Goal: Entertainment & Leisure: Consume media (video, audio)

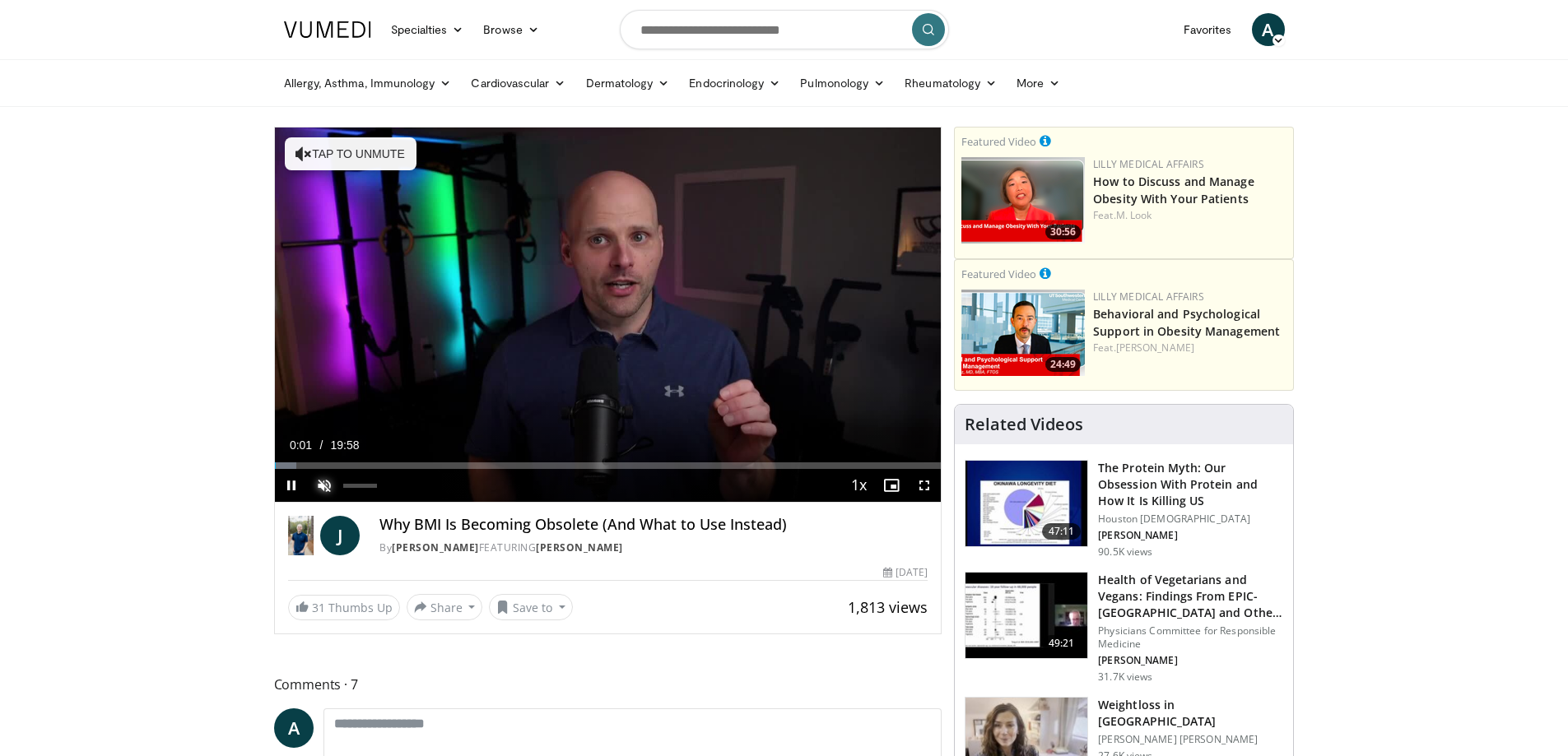
click at [327, 489] on span "Video Player" at bounding box center [325, 485] width 33 height 33
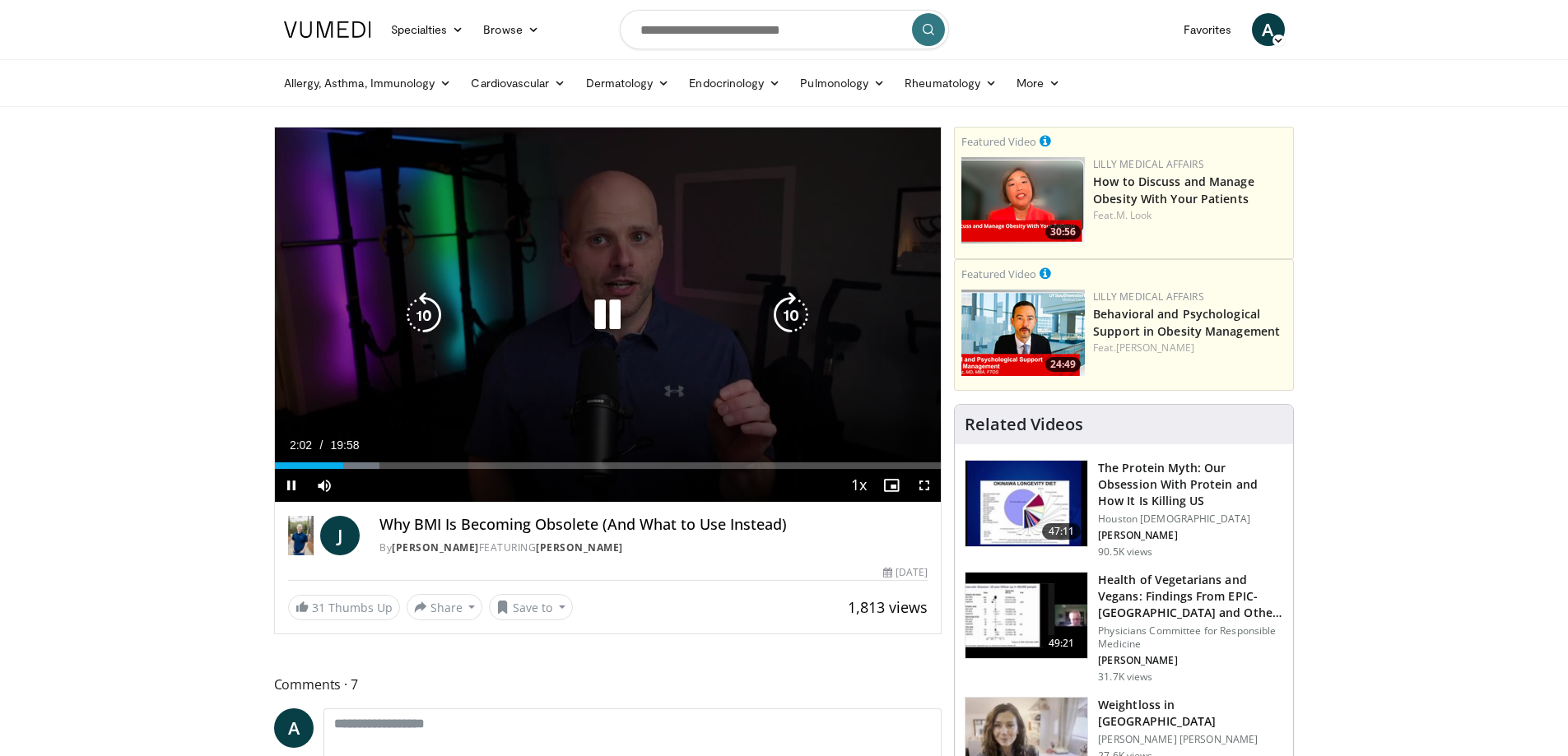
click at [420, 318] on icon "Video Player" at bounding box center [424, 315] width 46 height 46
click at [422, 318] on icon "Video Player" at bounding box center [424, 315] width 46 height 46
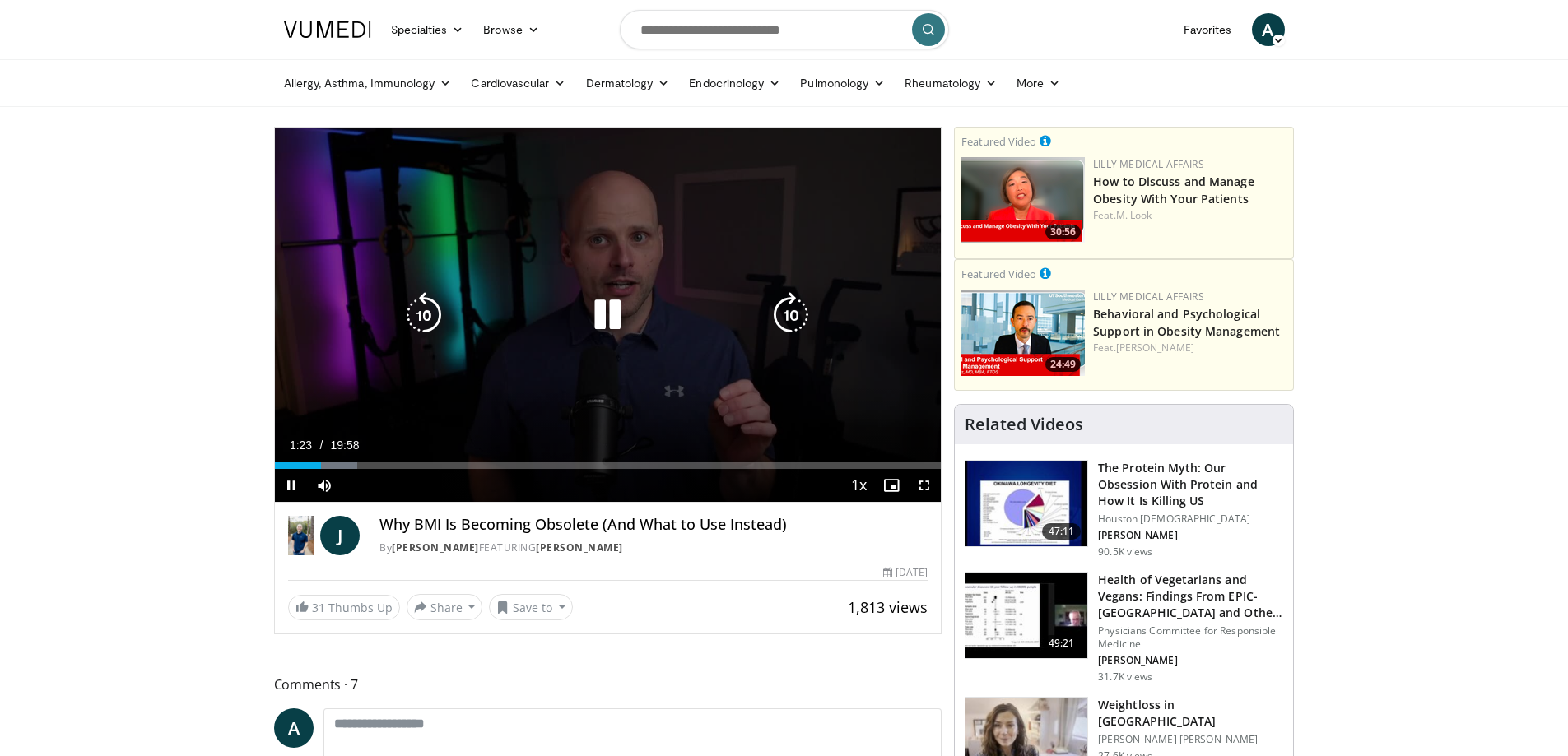
click at [421, 310] on icon "Video Player" at bounding box center [424, 315] width 46 height 46
click at [416, 310] on icon "Video Player" at bounding box center [424, 315] width 46 height 46
click at [418, 310] on icon "Video Player" at bounding box center [424, 315] width 46 height 46
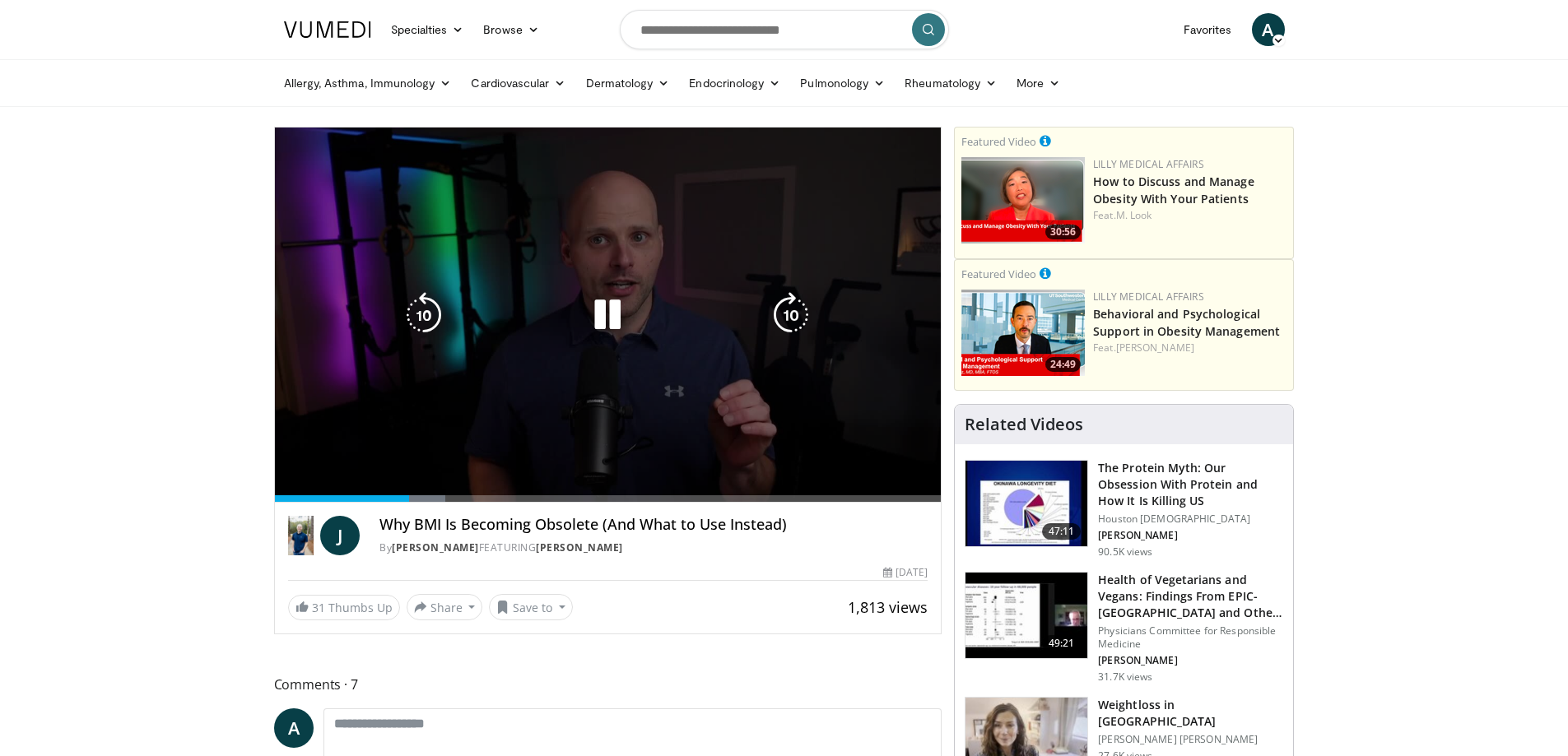
click at [295, 483] on video-js "**********" at bounding box center [609, 314] width 667 height 375
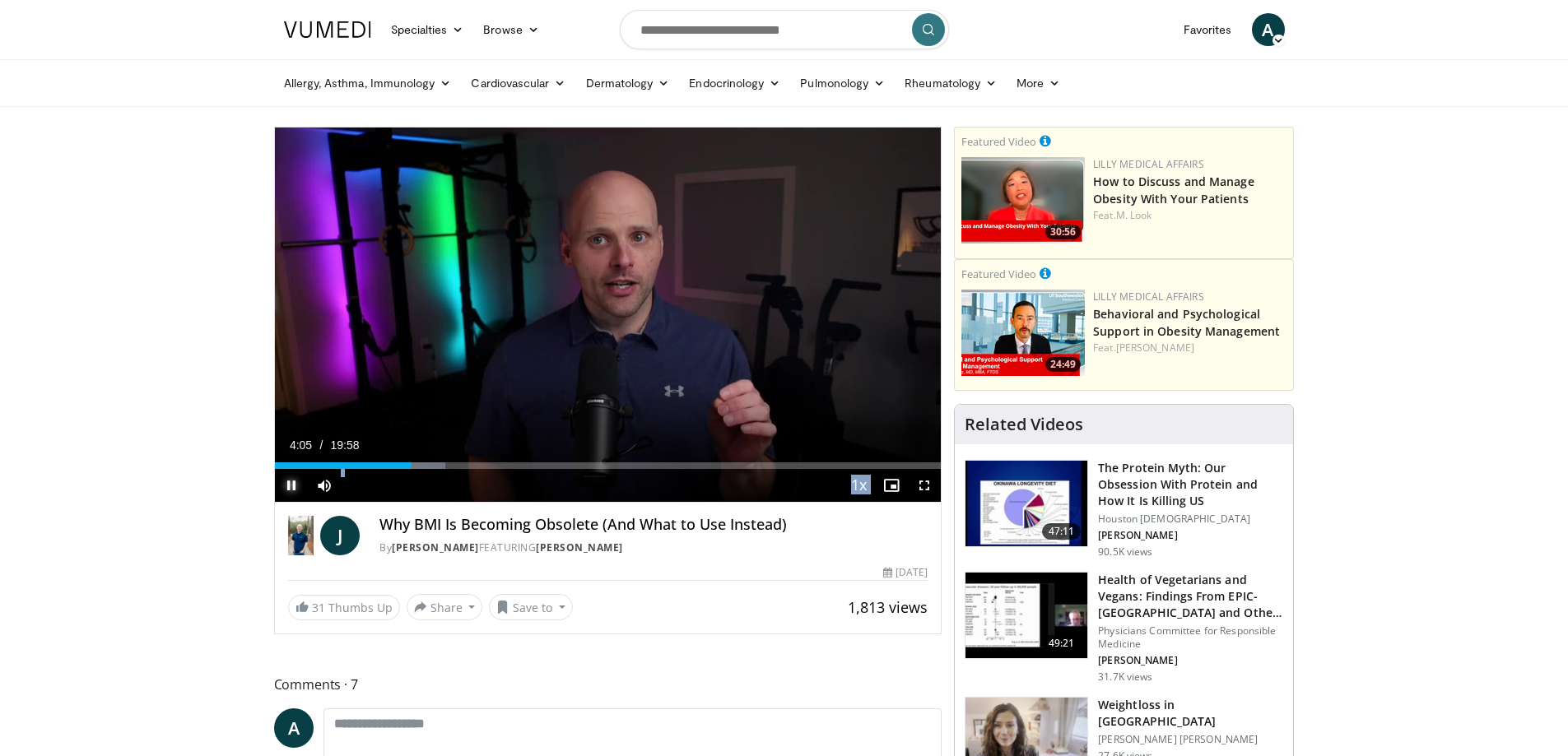
click at [295, 481] on span "Video Player" at bounding box center [292, 485] width 33 height 33
